Goal: Find specific page/section: Find specific page/section

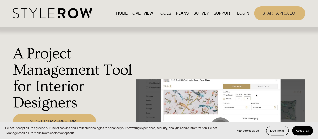
click at [243, 12] on link "LOGIN" at bounding box center [243, 13] width 12 height 7
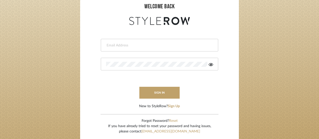
scroll to position [50, 0]
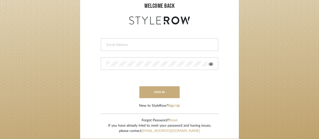
type input "[EMAIL_ADDRESS][DOMAIN_NAME]"
click at [160, 90] on button "sign in" at bounding box center [159, 92] width 40 height 12
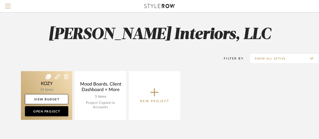
click at [53, 81] on link at bounding box center [46, 95] width 51 height 49
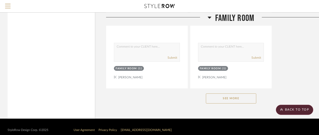
scroll to position [700, 0]
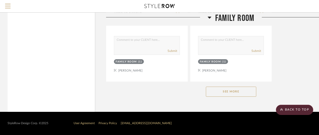
click at [228, 90] on button "See More" at bounding box center [231, 92] width 50 height 10
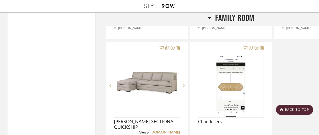
scroll to position [977, 0]
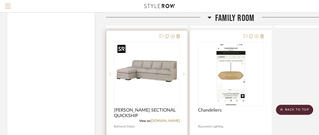
click at [153, 72] on img "0" at bounding box center [146, 74] width 63 height 63
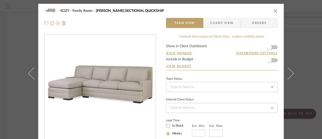
scroll to position [0, 0]
click at [274, 10] on icon "close" at bounding box center [276, 11] width 4 height 4
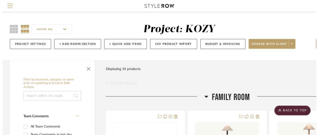
scroll to position [977, 0]
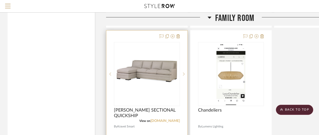
click at [167, 119] on link "kravet.com" at bounding box center [164, 121] width 29 height 4
